Goal: Information Seeking & Learning: Check status

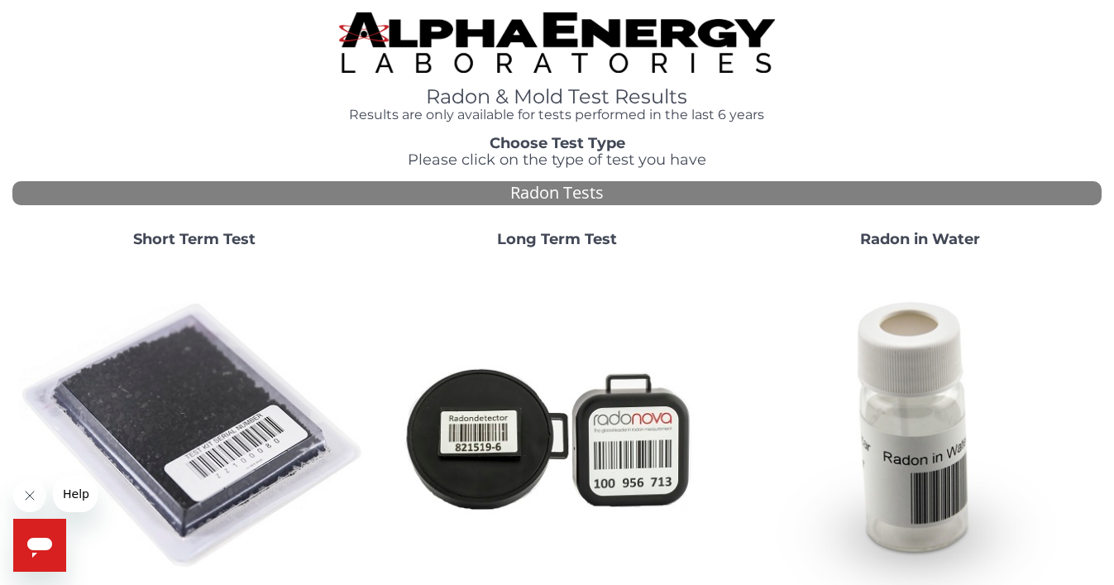
click at [640, 118] on h4 "Results are only available for tests performed in the last 6 years" at bounding box center [557, 115] width 436 height 15
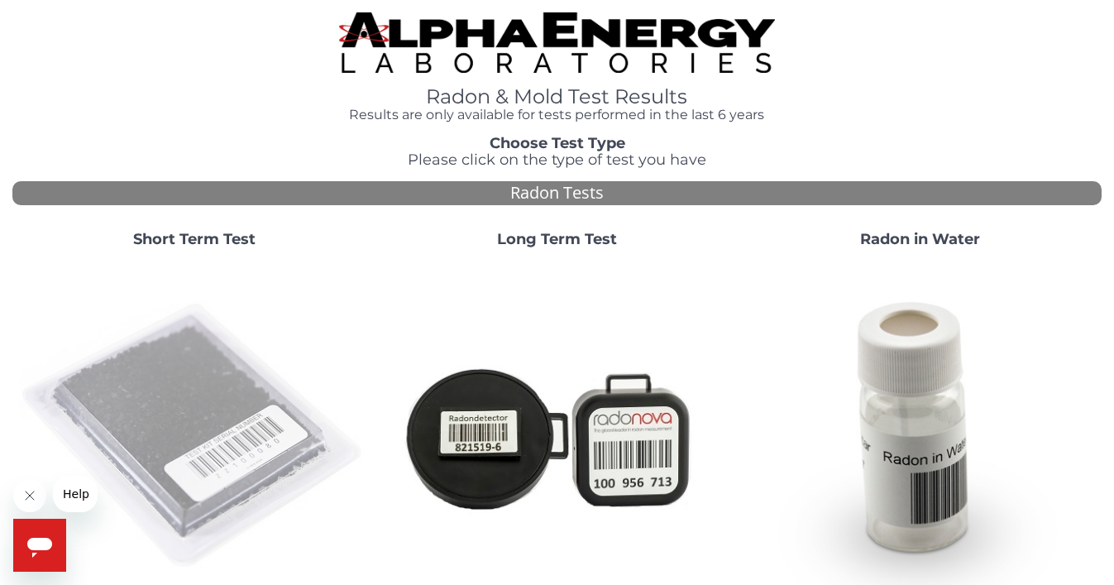
click at [188, 385] on img at bounding box center [194, 436] width 350 height 350
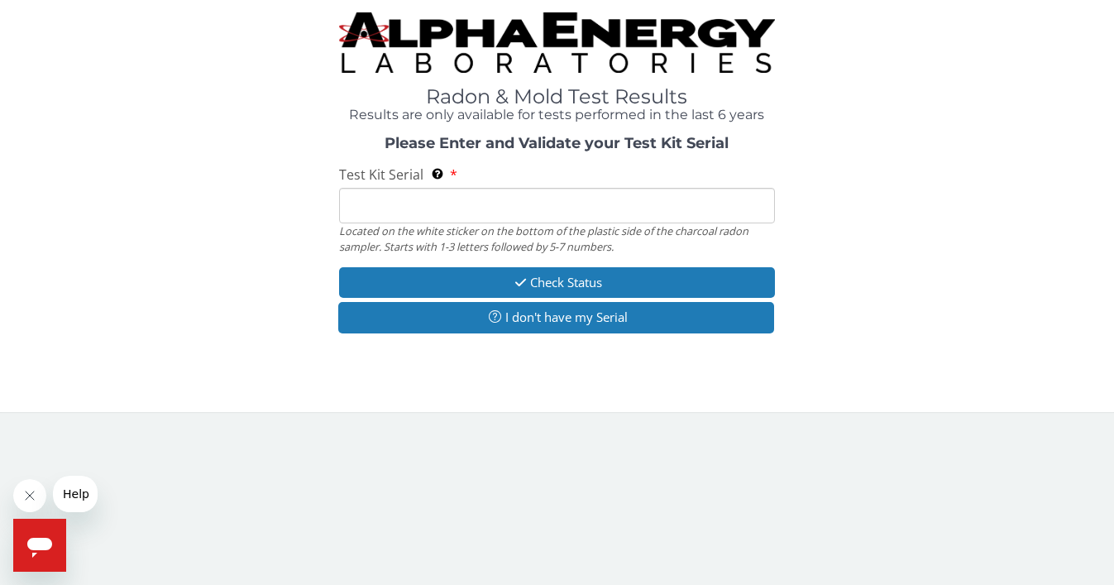
click at [376, 207] on input "Test Kit Serial Located on the white sticker on the bottom of the plastic side …" at bounding box center [557, 206] width 436 height 36
paste input "LR107130"
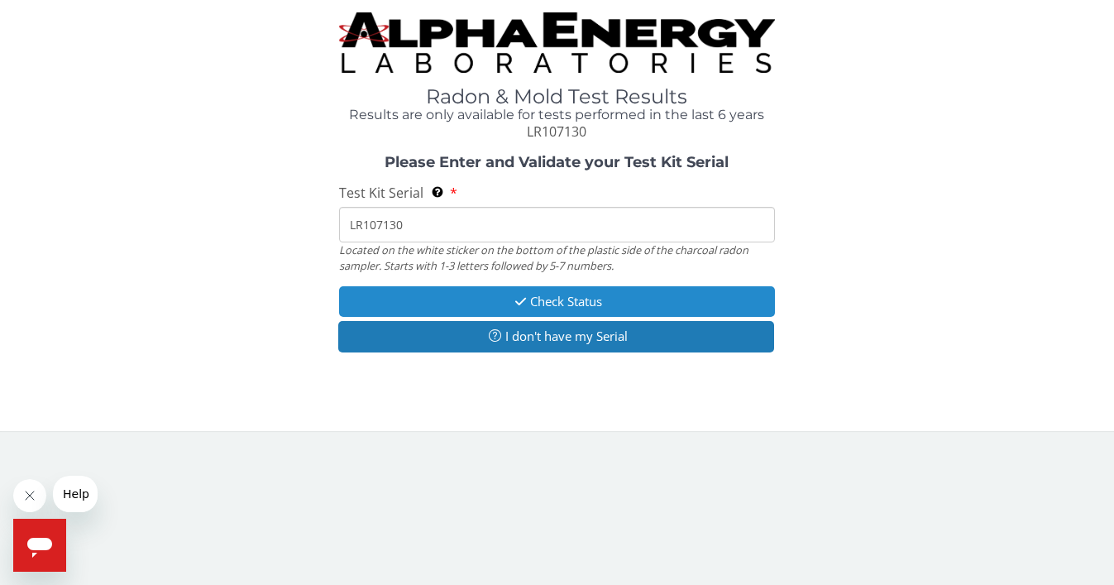
type input "LR107130"
click at [657, 290] on button "Check Status" at bounding box center [557, 301] width 436 height 31
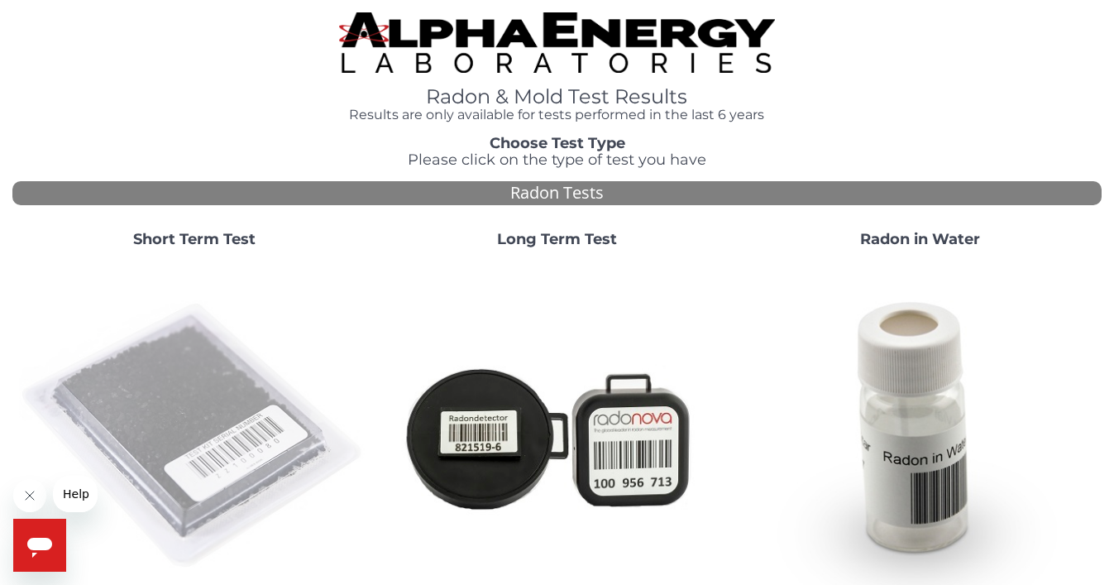
click at [171, 377] on img at bounding box center [194, 436] width 350 height 350
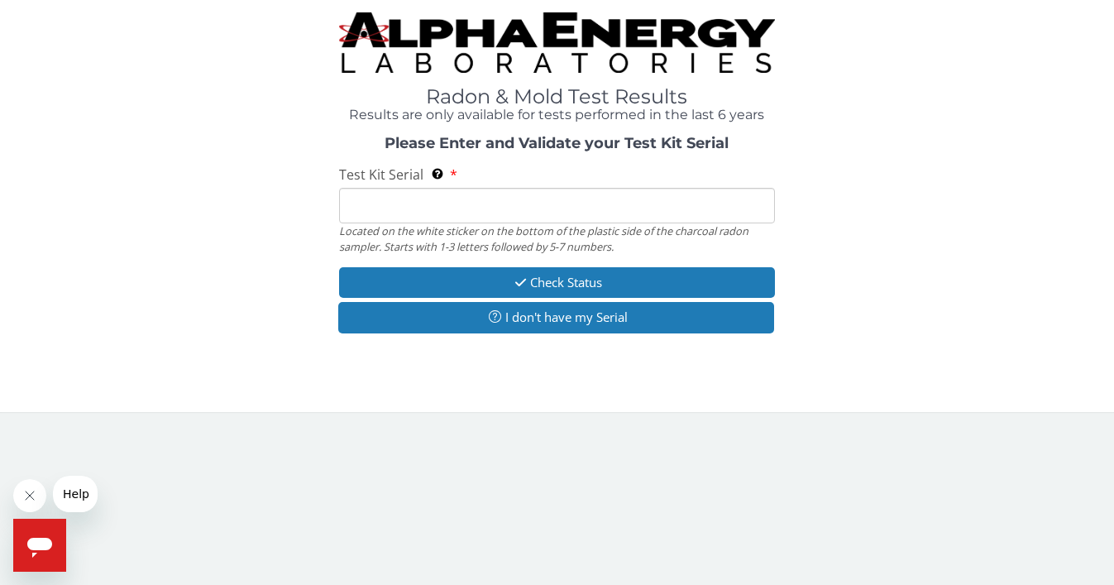
click at [424, 204] on input "Test Kit Serial Located on the white sticker on the bottom of the plastic side …" at bounding box center [557, 206] width 436 height 36
paste input "LR107130"
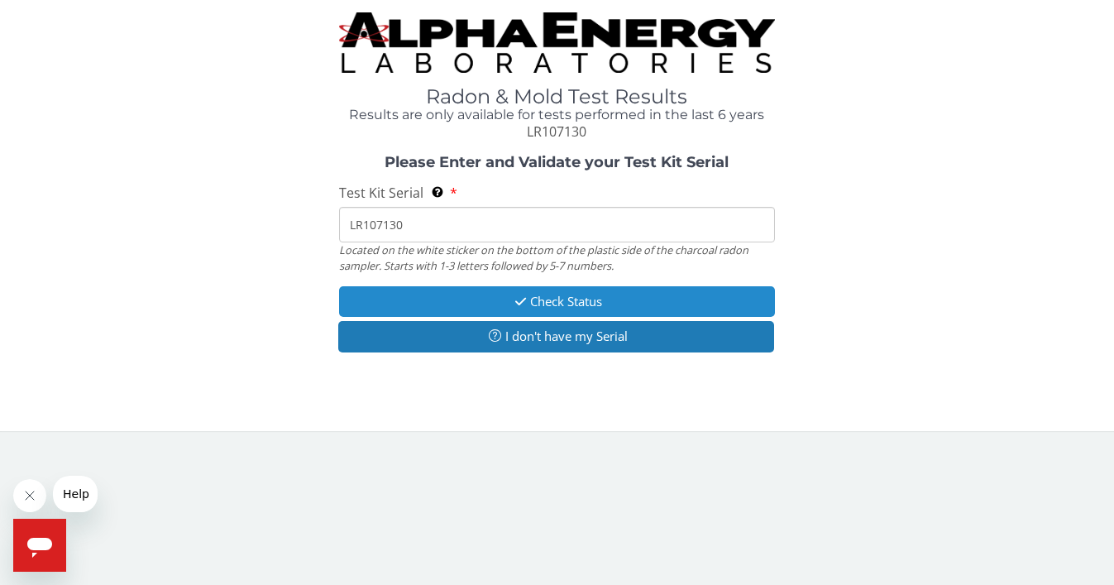
type input "LR107130"
click at [417, 294] on button "Check Status" at bounding box center [557, 301] width 436 height 31
